Goal: Information Seeking & Learning: Learn about a topic

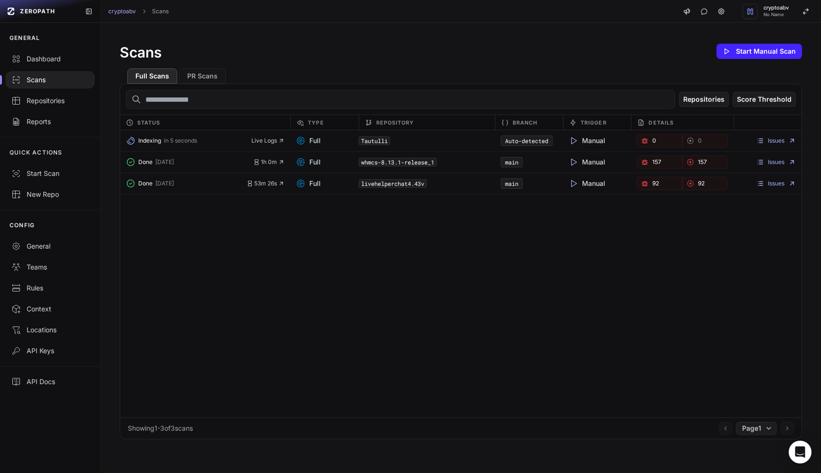
drag, startPoint x: 325, startPoint y: 140, endPoint x: 0, endPoint y: -40, distance: 371.9
click at [637, 143] on link "23" at bounding box center [660, 140] width 46 height 13
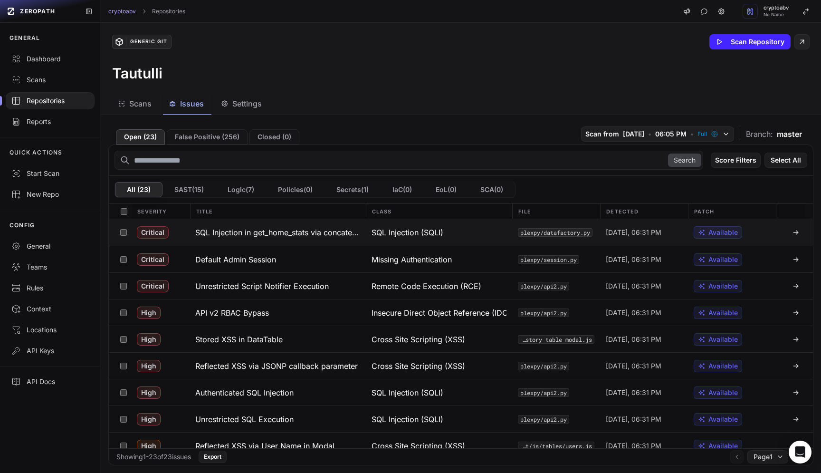
click at [228, 232] on h3 "SQL Injection in get_home_stats via concatenation of user-supplied parameters" at bounding box center [277, 232] width 164 height 11
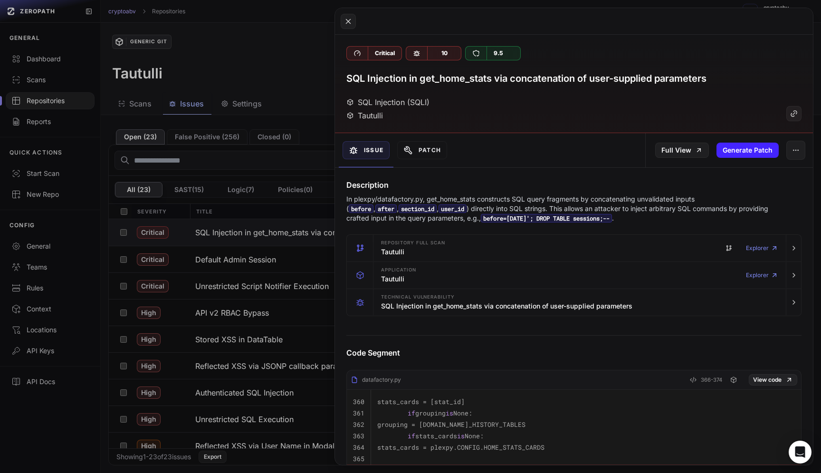
click at [232, 261] on button at bounding box center [410, 236] width 821 height 473
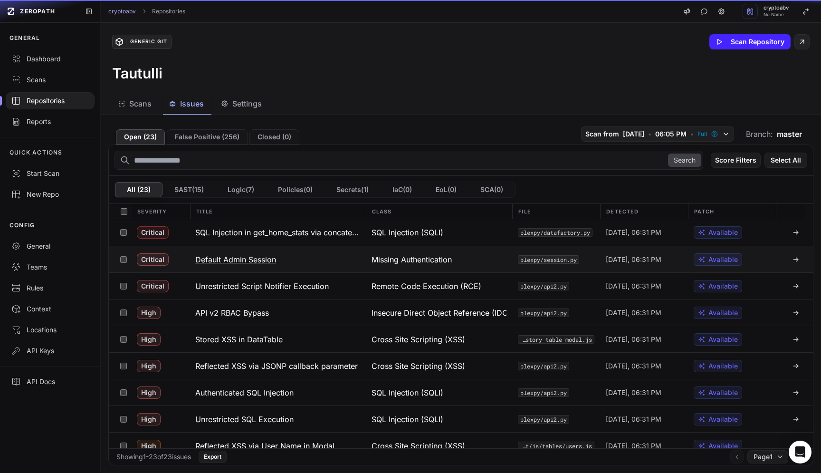
click at [215, 259] on h3 "Default Admin Session" at bounding box center [235, 259] width 81 height 11
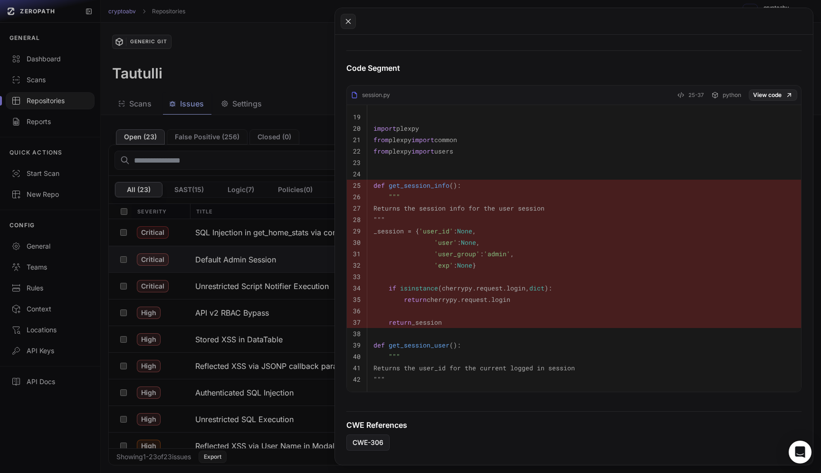
scroll to position [441, 0]
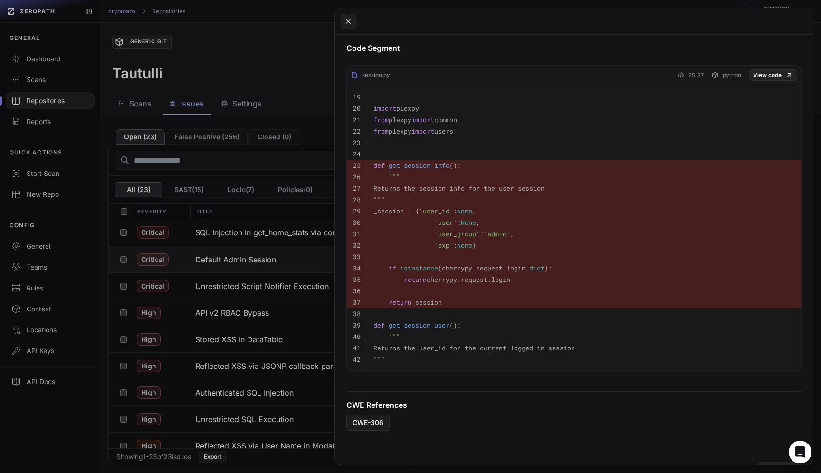
click at [316, 74] on button at bounding box center [410, 236] width 821 height 473
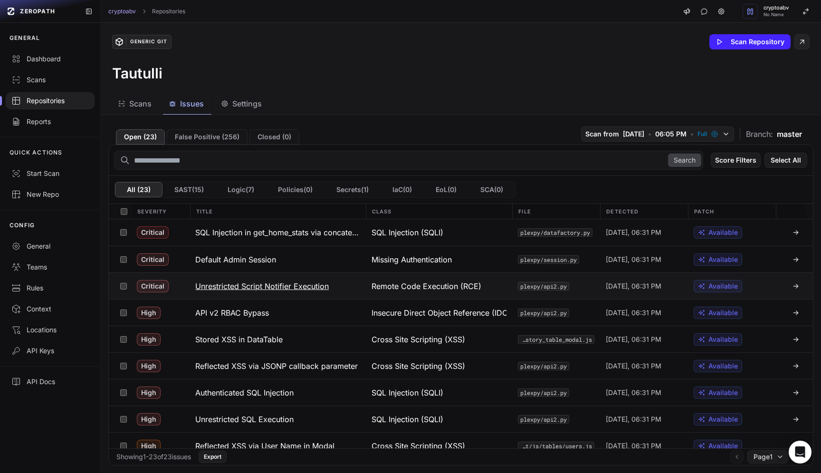
click at [277, 286] on h3 "Unrestricted Script Notifier Execution" at bounding box center [262, 285] width 134 height 11
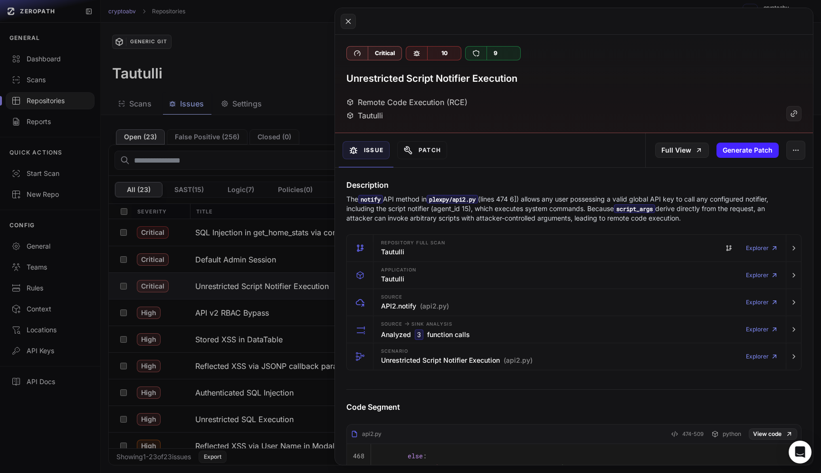
click at [269, 161] on button at bounding box center [410, 236] width 821 height 473
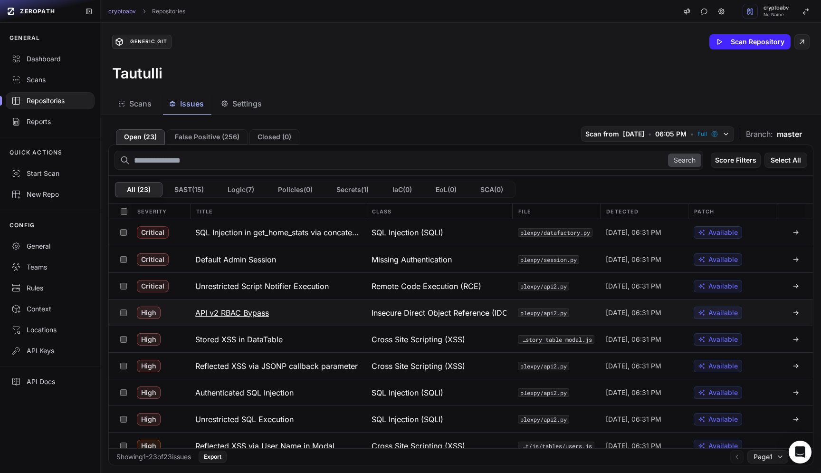
click at [224, 309] on h3 "API v2 RBAC Bypass" at bounding box center [232, 312] width 74 height 11
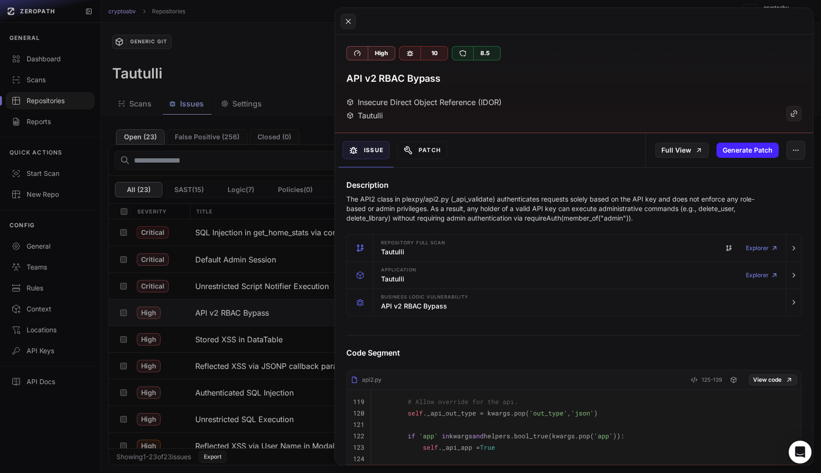
click at [252, 415] on button at bounding box center [410, 236] width 821 height 473
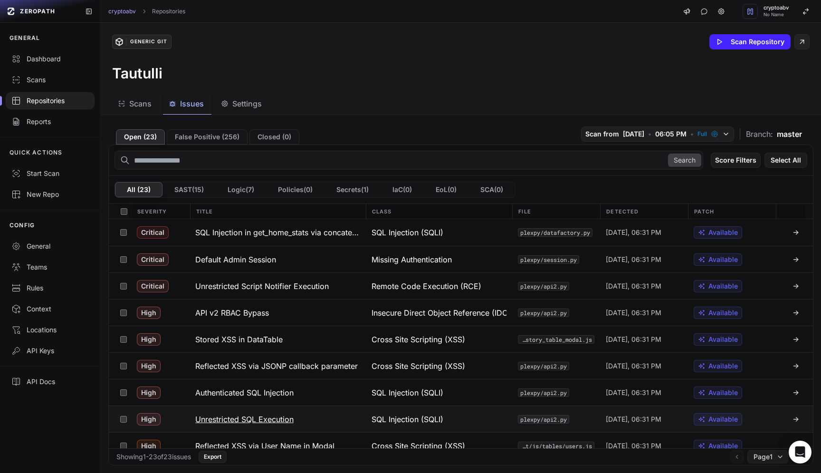
click at [237, 416] on h3 "Unrestricted SQL Execution" at bounding box center [244, 418] width 98 height 11
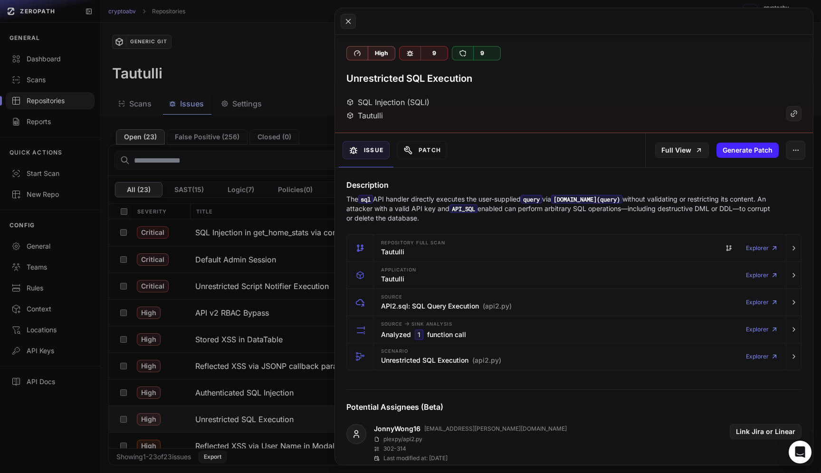
click at [250, 413] on button at bounding box center [410, 236] width 821 height 473
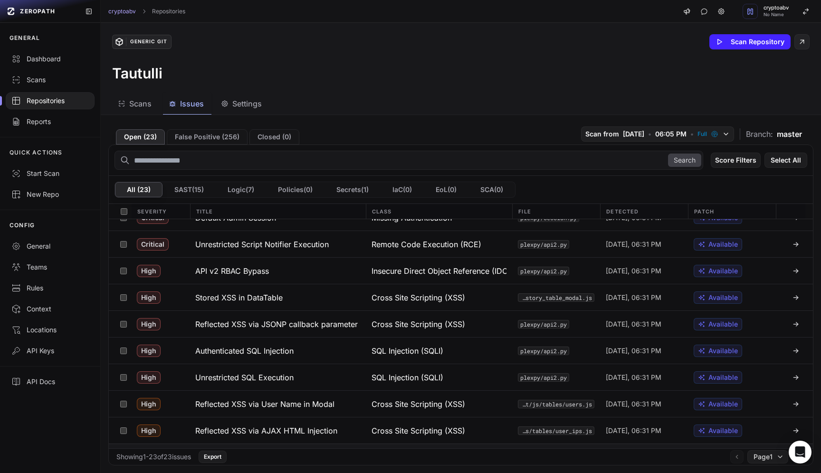
scroll to position [110, 0]
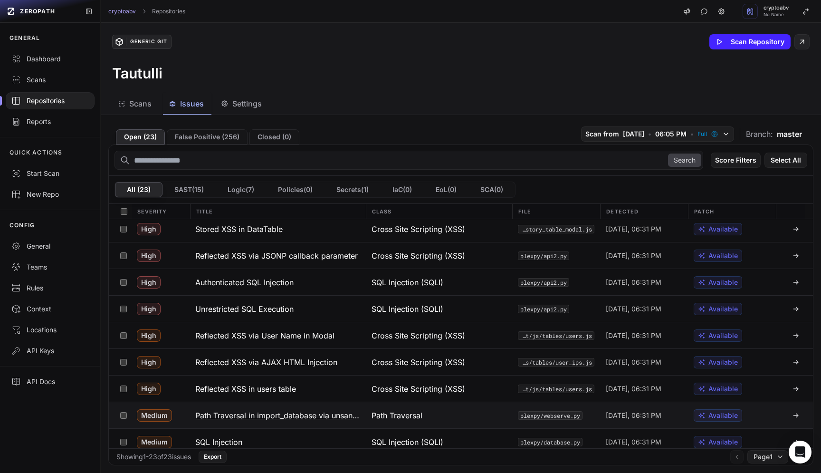
click at [291, 413] on h3 "Path Traversal in import_database via unsanitized filename" at bounding box center [277, 415] width 164 height 11
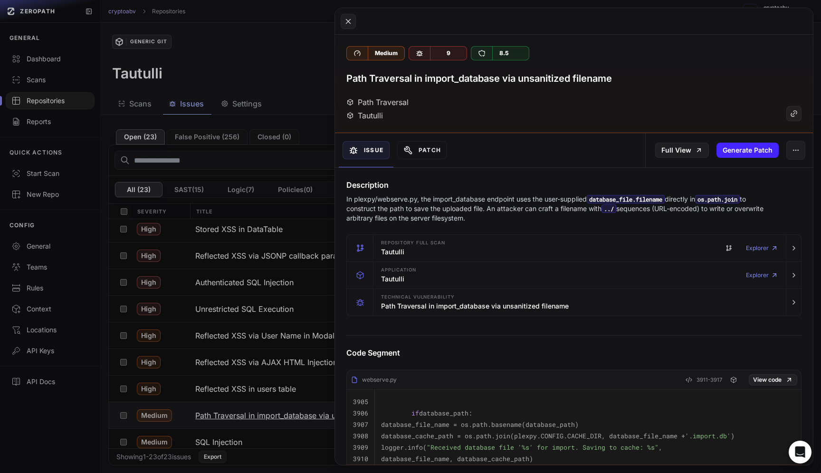
click at [291, 413] on button at bounding box center [410, 236] width 821 height 473
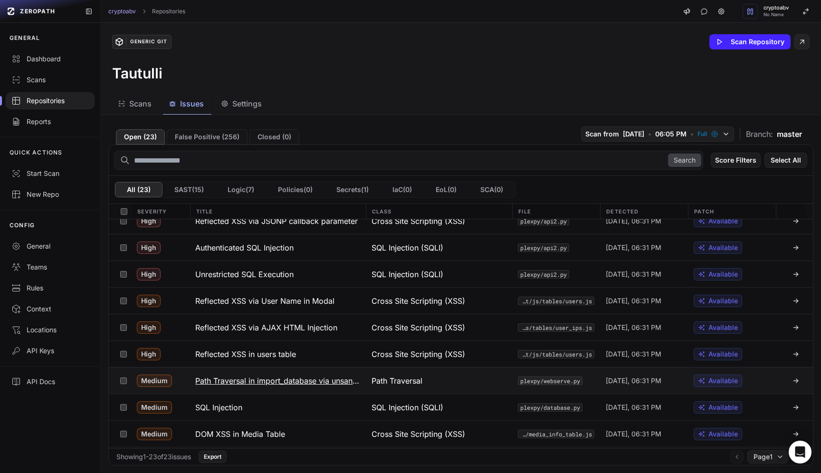
scroll to position [165, 0]
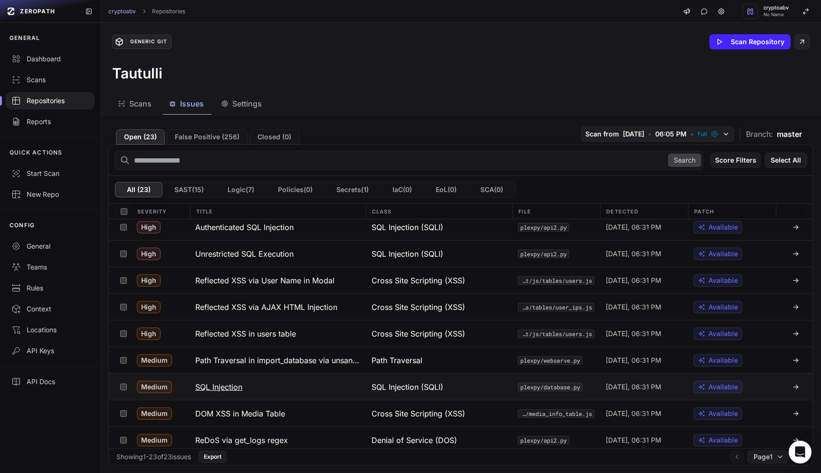
click at [224, 389] on h3 "SQL Injection" at bounding box center [218, 386] width 47 height 11
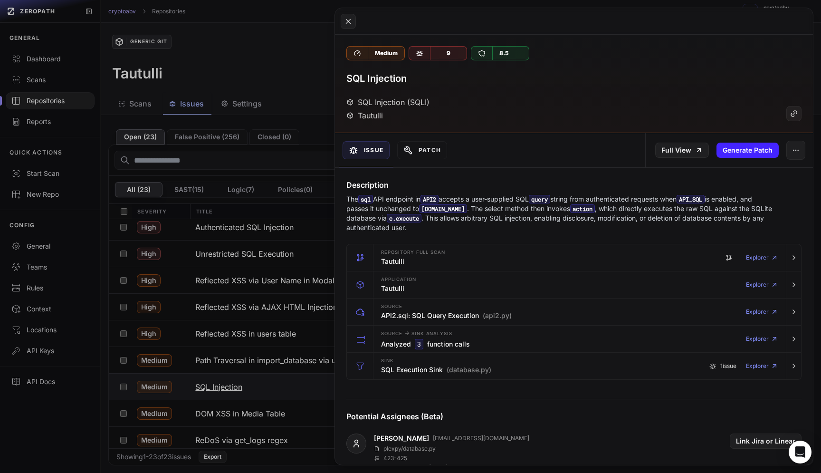
click at [224, 389] on button at bounding box center [410, 236] width 821 height 473
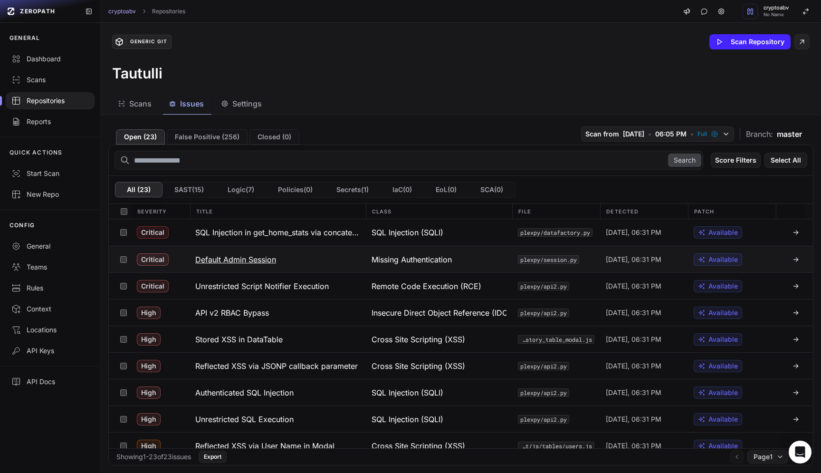
click at [245, 255] on h3 "Default Admin Session" at bounding box center [235, 259] width 81 height 11
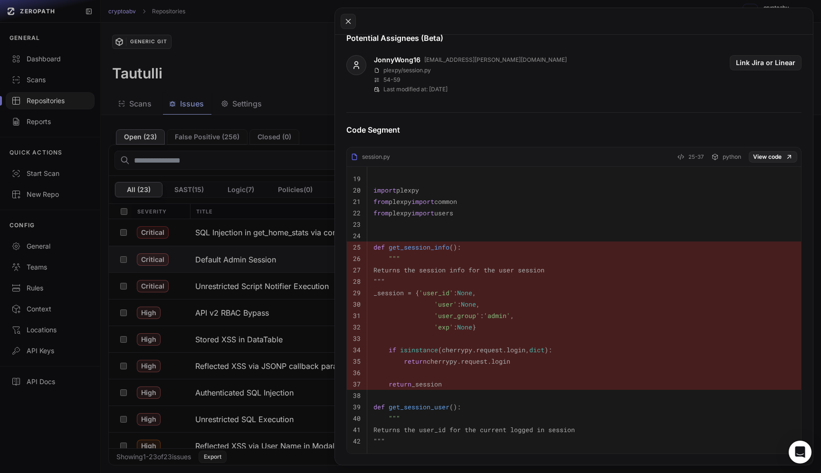
scroll to position [386, 0]
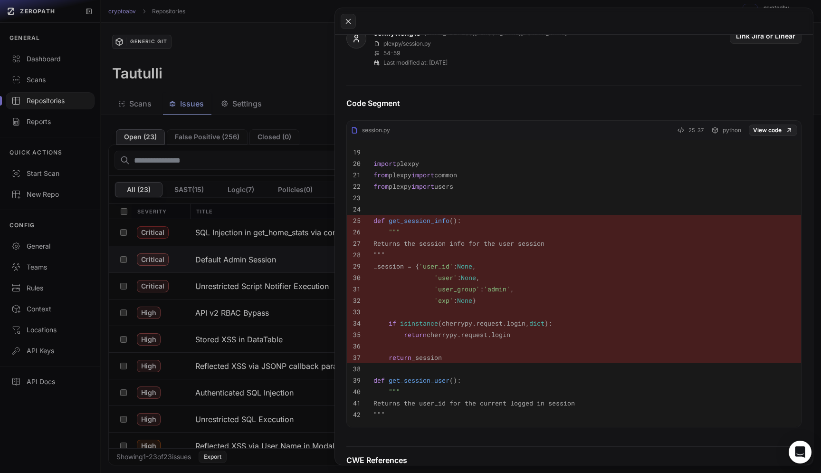
click at [275, 231] on button at bounding box center [410, 236] width 821 height 473
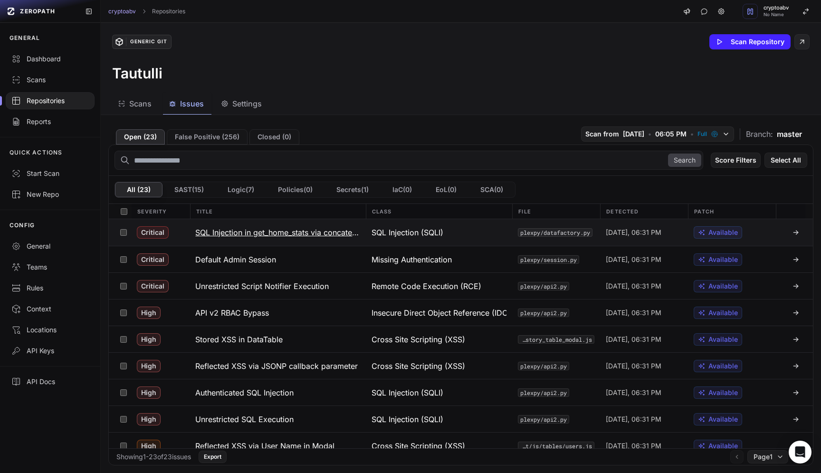
click at [239, 233] on h3 "SQL Injection in get_home_stats via concatenation of user-supplied parameters" at bounding box center [277, 232] width 164 height 11
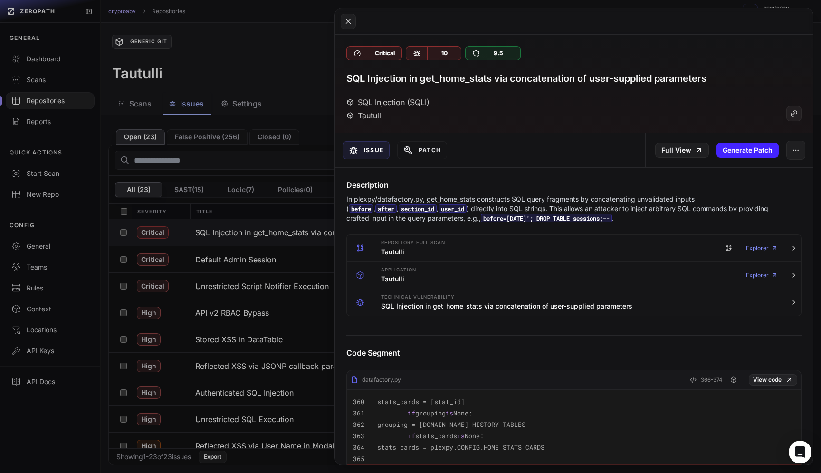
click at [261, 233] on button at bounding box center [410, 236] width 821 height 473
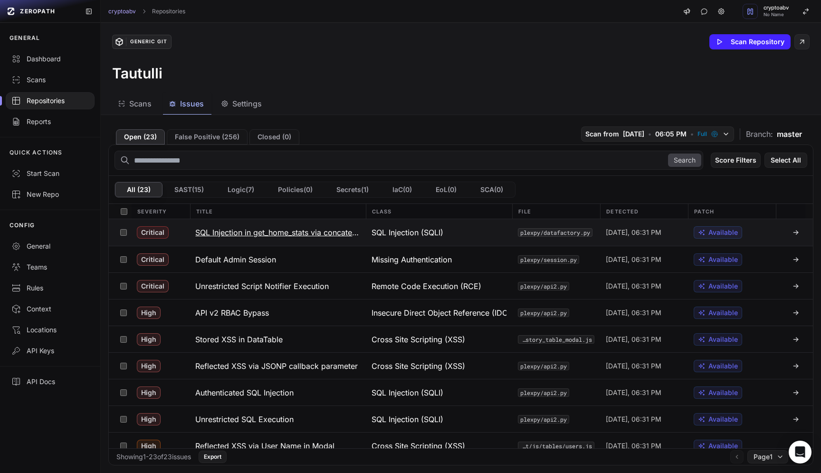
click at [298, 234] on h3 "SQL Injection in get_home_stats via concatenation of user-supplied parameters" at bounding box center [277, 232] width 164 height 11
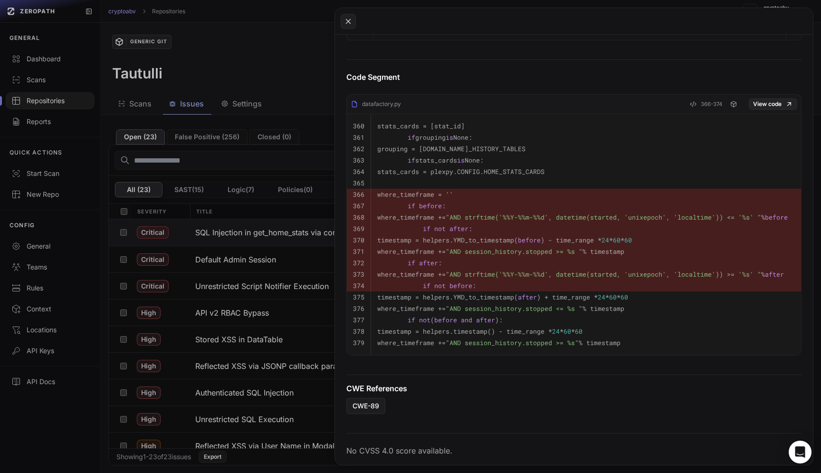
click at [237, 256] on button at bounding box center [410, 236] width 821 height 473
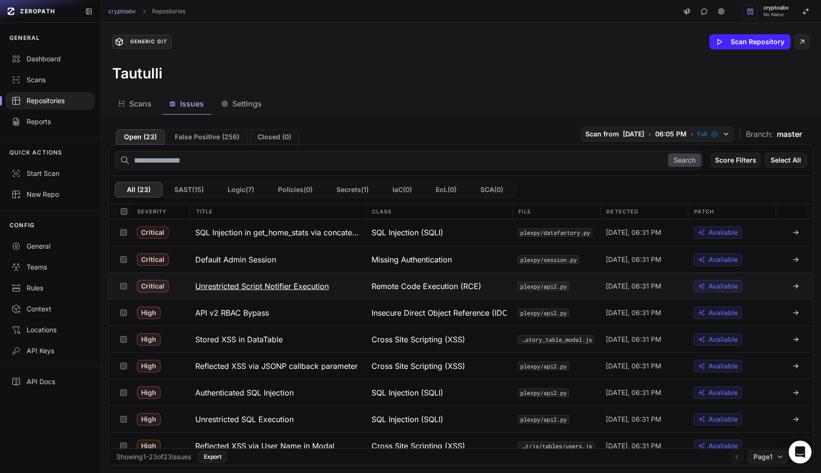
click at [273, 285] on h3 "Unrestricted Script Notifier Execution" at bounding box center [262, 285] width 134 height 11
